Goal: Task Accomplishment & Management: Manage account settings

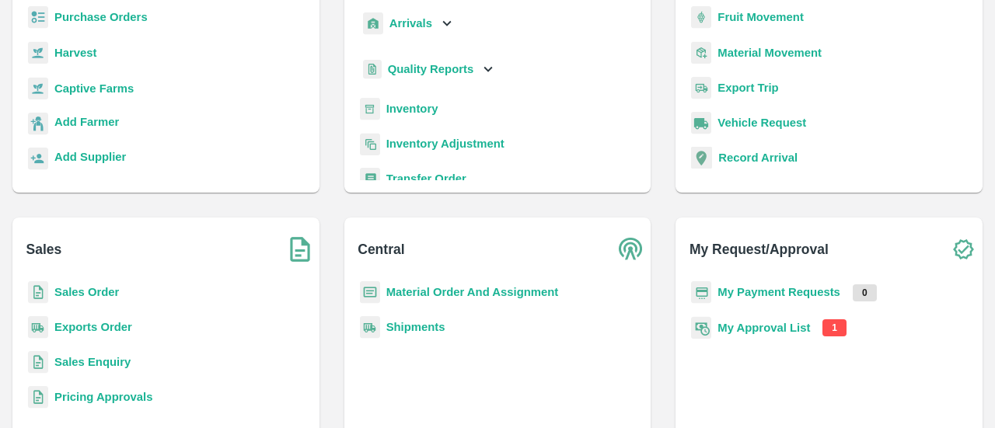
scroll to position [205, 0]
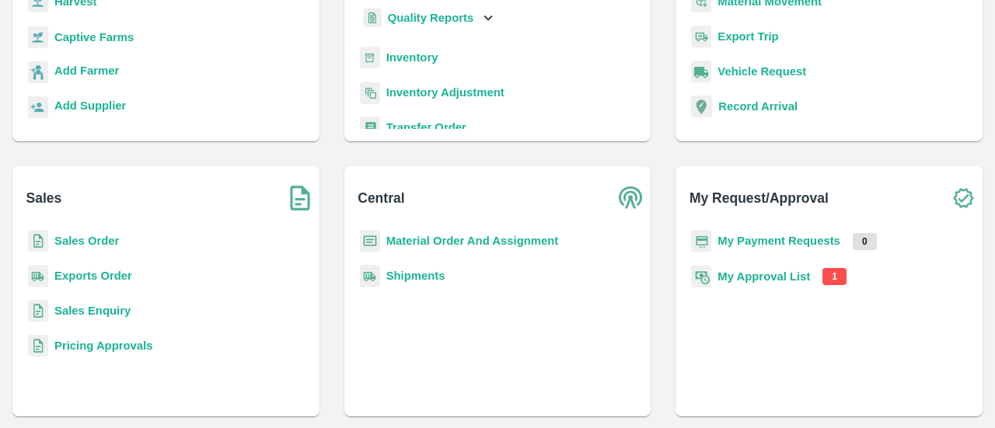
click at [748, 280] on b "My Approval List" at bounding box center [764, 277] width 93 height 12
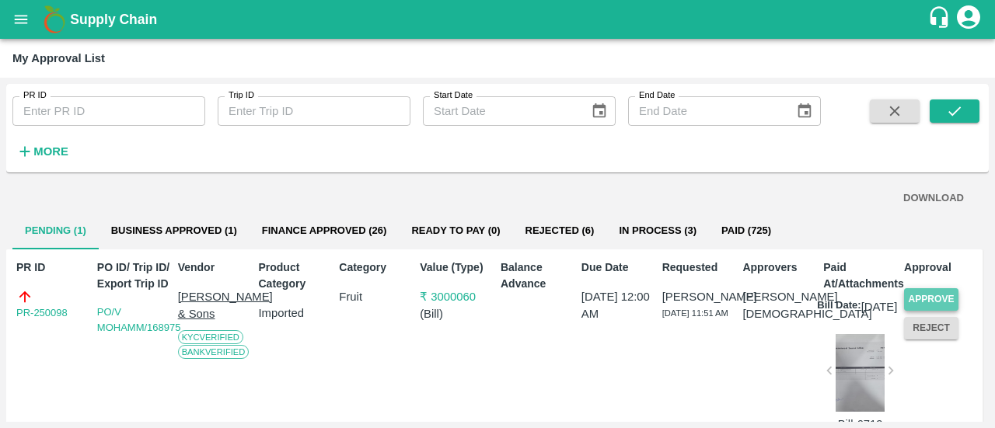
click at [925, 299] on button "Approve" at bounding box center [931, 299] width 54 height 23
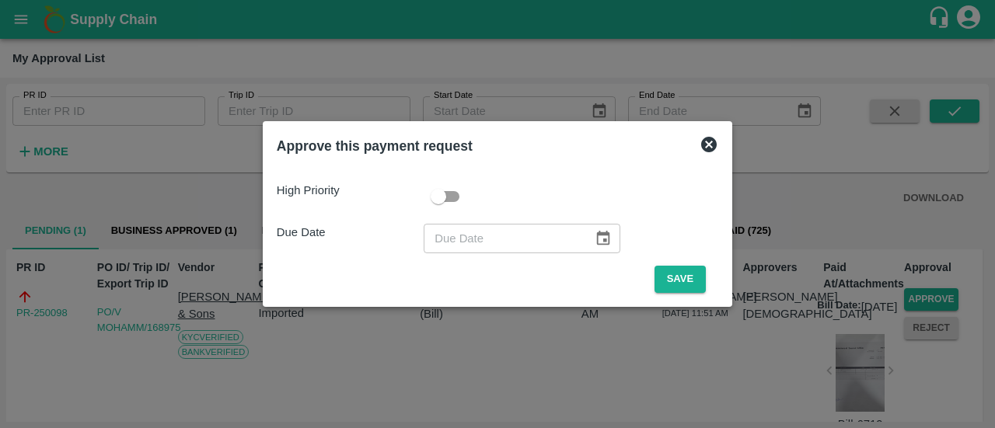
click at [454, 205] on input "checkbox" at bounding box center [438, 197] width 89 height 30
checkbox input "true"
click at [597, 236] on icon "Choose date" at bounding box center [603, 238] width 13 height 15
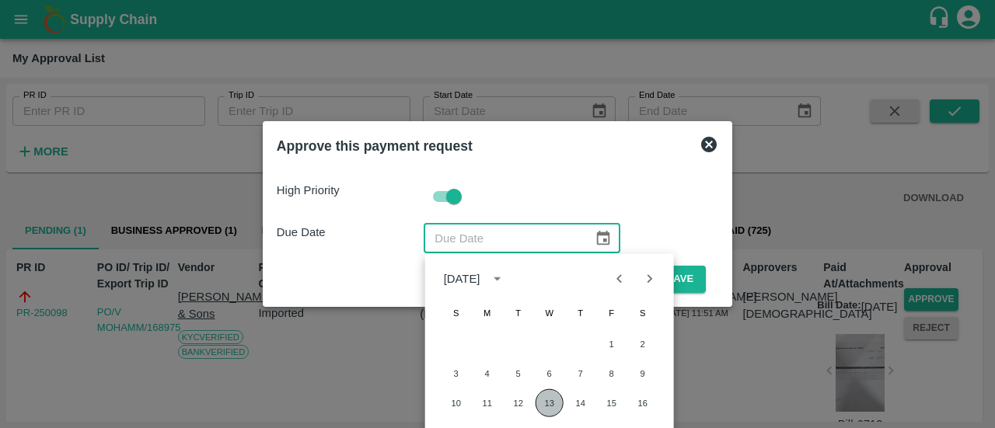
click at [550, 401] on button "13" at bounding box center [550, 404] width 28 height 28
type input "[DATE]"
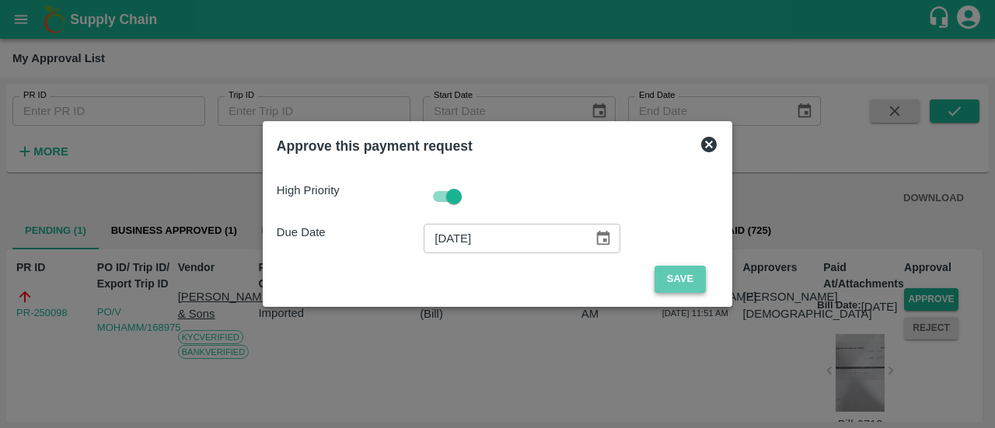
click at [692, 273] on button "Save" at bounding box center [680, 279] width 51 height 27
